Goal: Navigation & Orientation: Find specific page/section

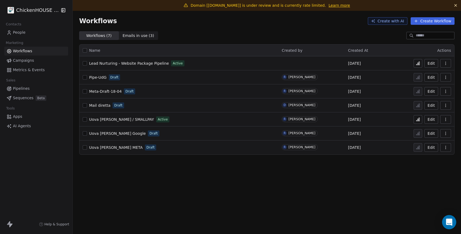
click at [444, 223] on div "Open Intercom Messenger" at bounding box center [449, 222] width 14 height 14
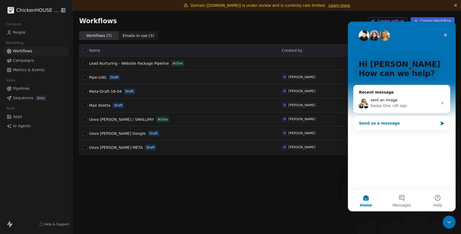
click at [384, 124] on div "Send us a message" at bounding box center [398, 123] width 79 height 6
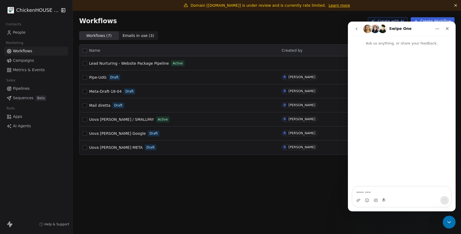
type textarea "**********"
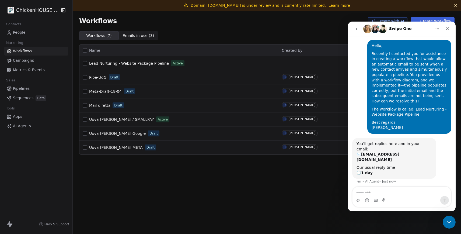
scroll to position [15, 0]
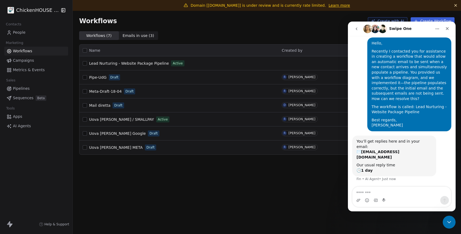
click at [141, 172] on div "Domain [[DOMAIN_NAME]] is under review and is currently rate limited. Learn mor…" at bounding box center [267, 117] width 388 height 234
click at [129, 65] on span "Lead Nurturing - Website Package Pipeline" at bounding box center [129, 63] width 80 height 4
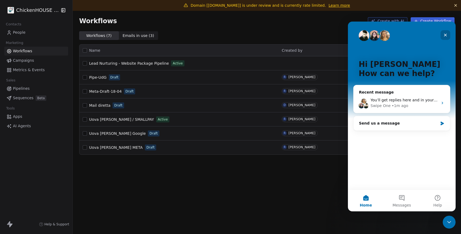
click at [445, 35] on icon "Close" at bounding box center [445, 35] width 3 height 3
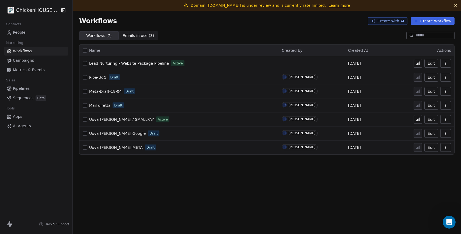
click at [127, 61] on span "Lead Nurturing - Website Package Pipeline" at bounding box center [129, 63] width 80 height 4
click at [18, 59] on span "Campaigns" at bounding box center [23, 61] width 21 height 6
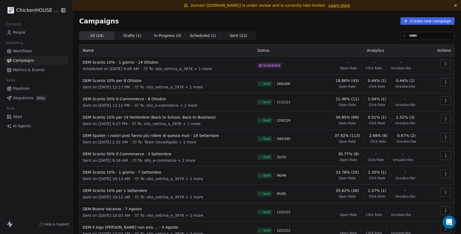
click at [21, 97] on span "Sequences" at bounding box center [23, 98] width 20 height 6
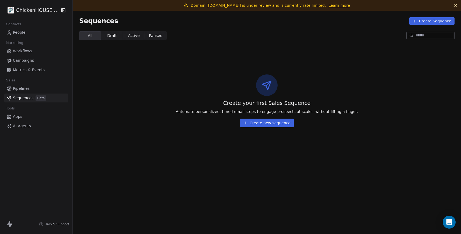
click at [21, 60] on span "Campaigns" at bounding box center [23, 61] width 21 height 6
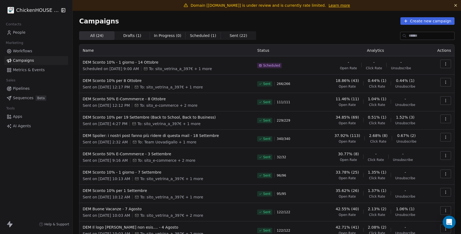
click at [323, 31] on div "All ( 24 ) All ( 24 ) Drafts ( 1 ) Drafts ( 1 ) In Progress ( 0 ) In Progress (…" at bounding box center [266, 35] width 375 height 9
